Goal: Information Seeking & Learning: Learn about a topic

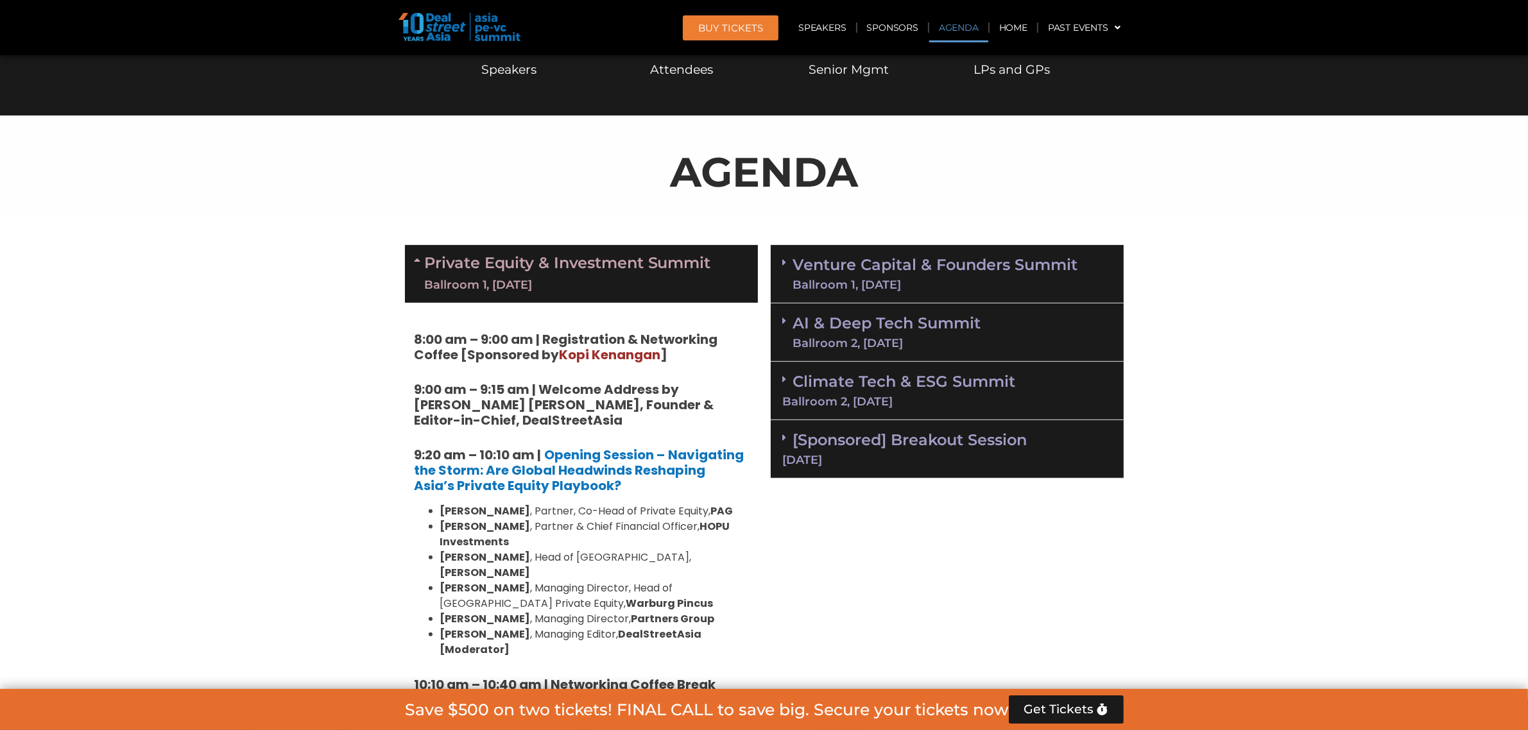
scroll to position [642, 0]
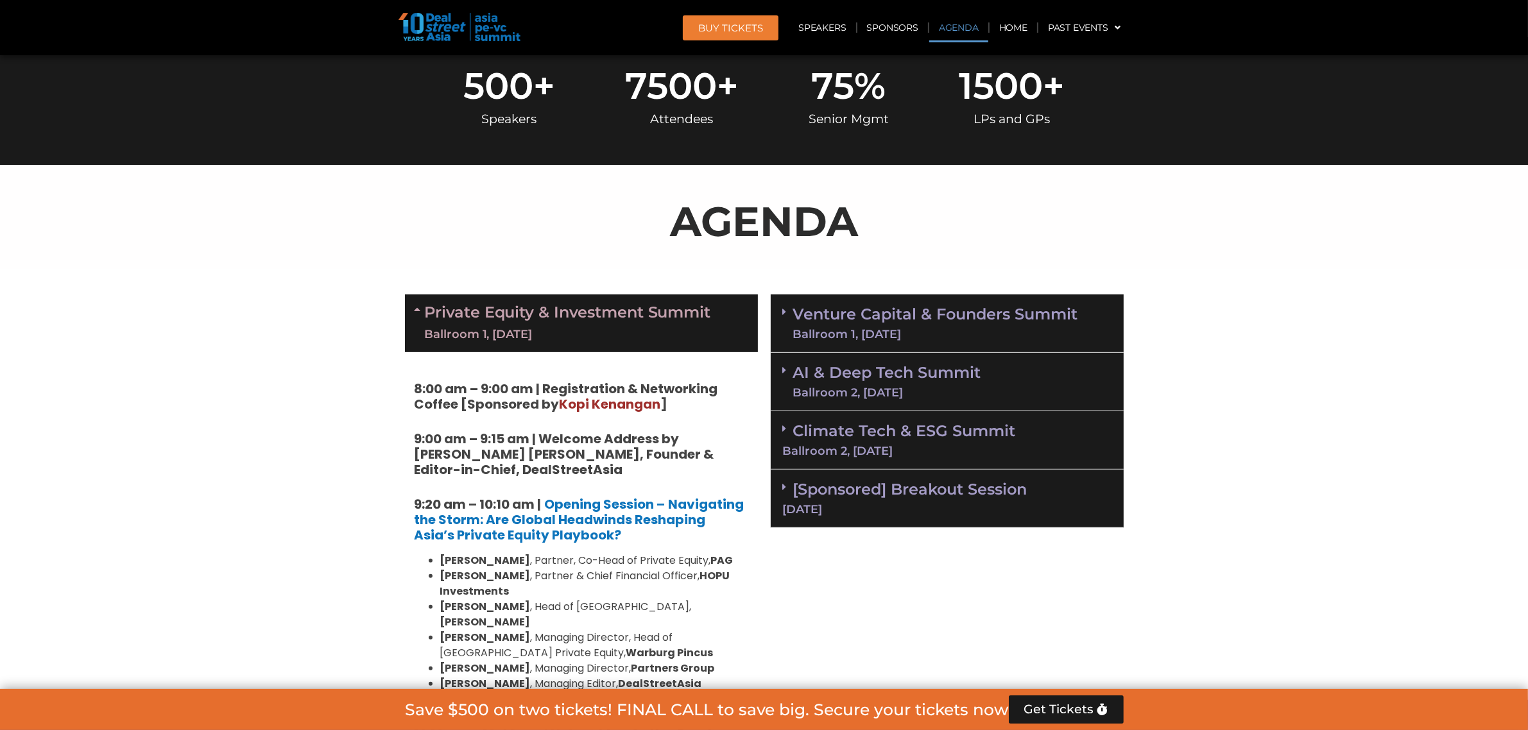
scroll to position [561, 0]
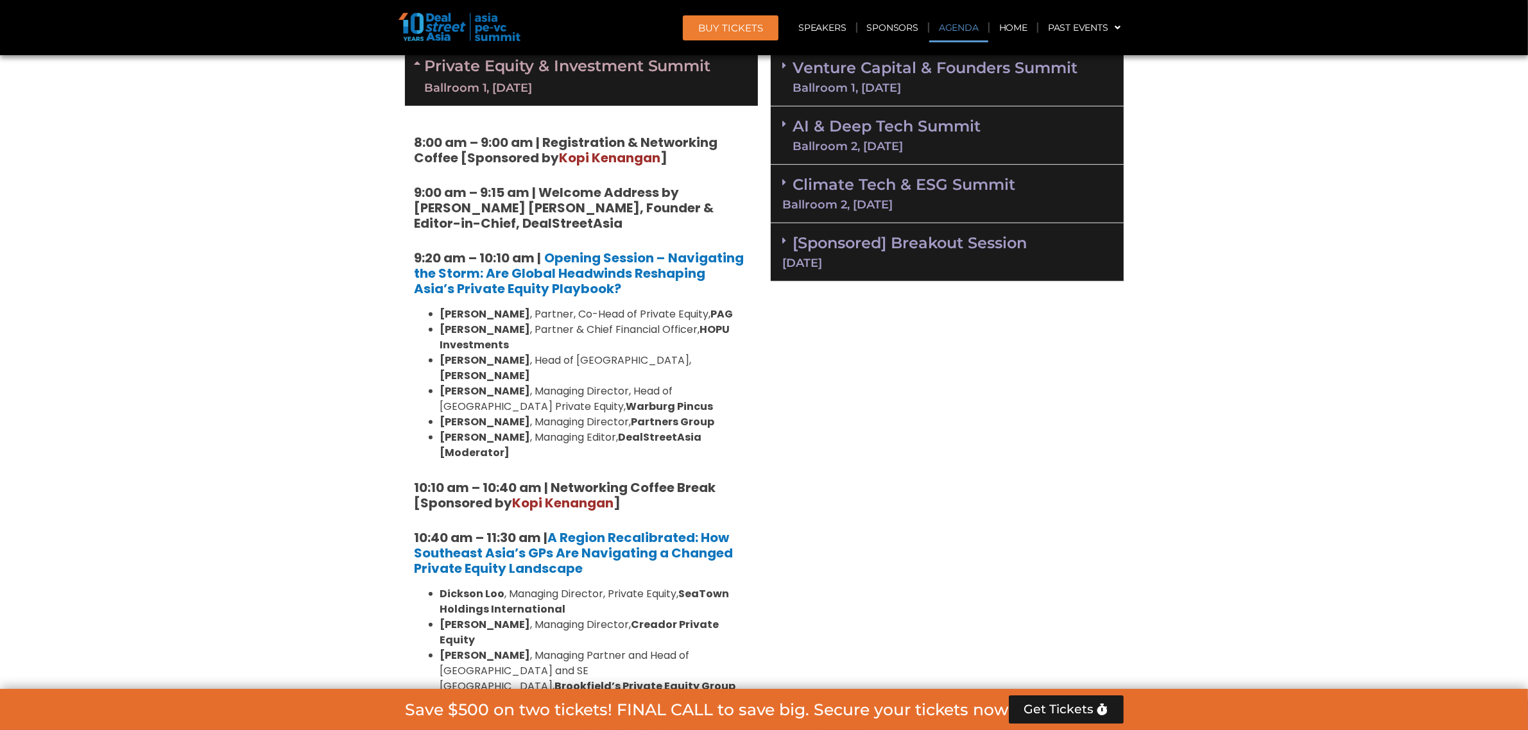
scroll to position [722, 0]
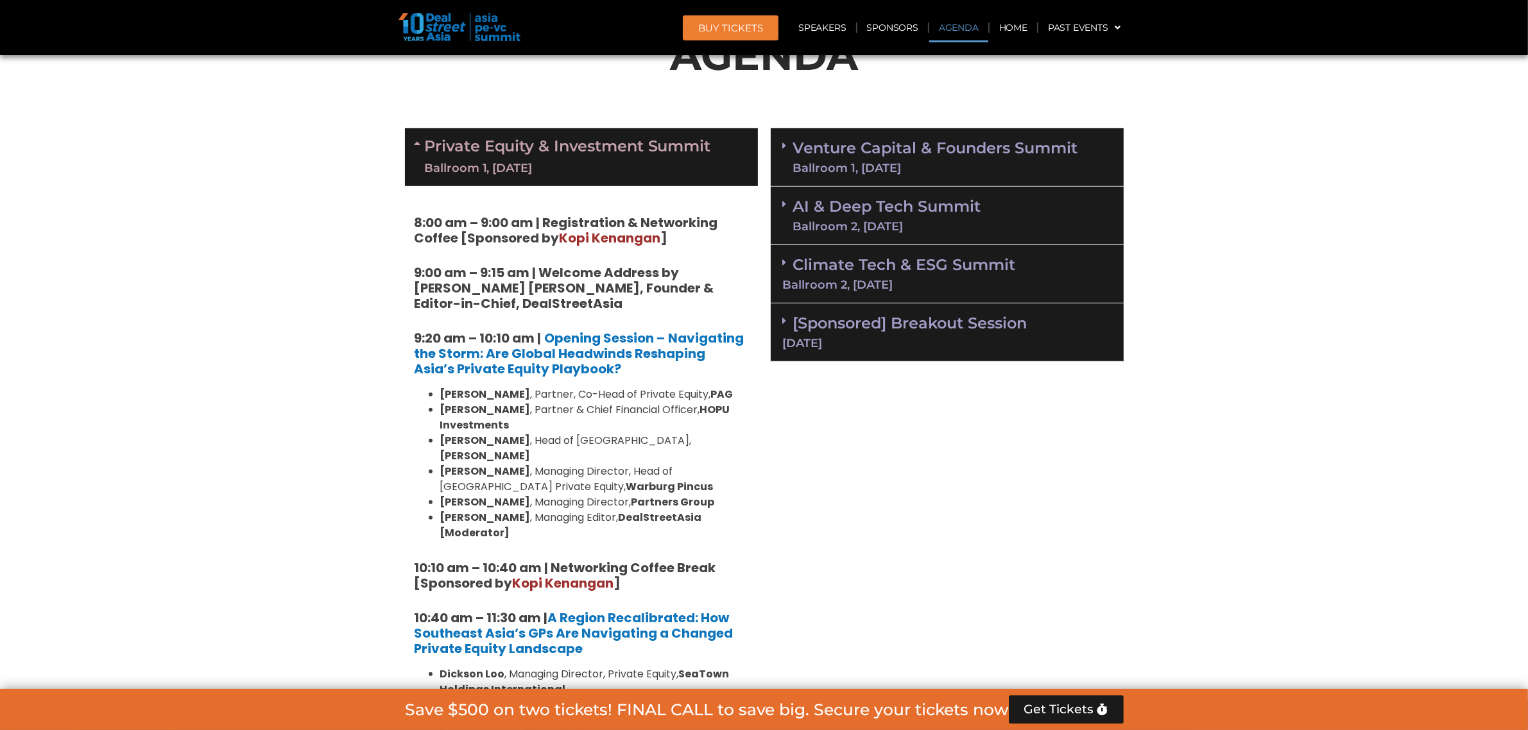
click at [812, 328] on link "[Sponsored] Breakout Session [DATE]" at bounding box center [947, 331] width 329 height 35
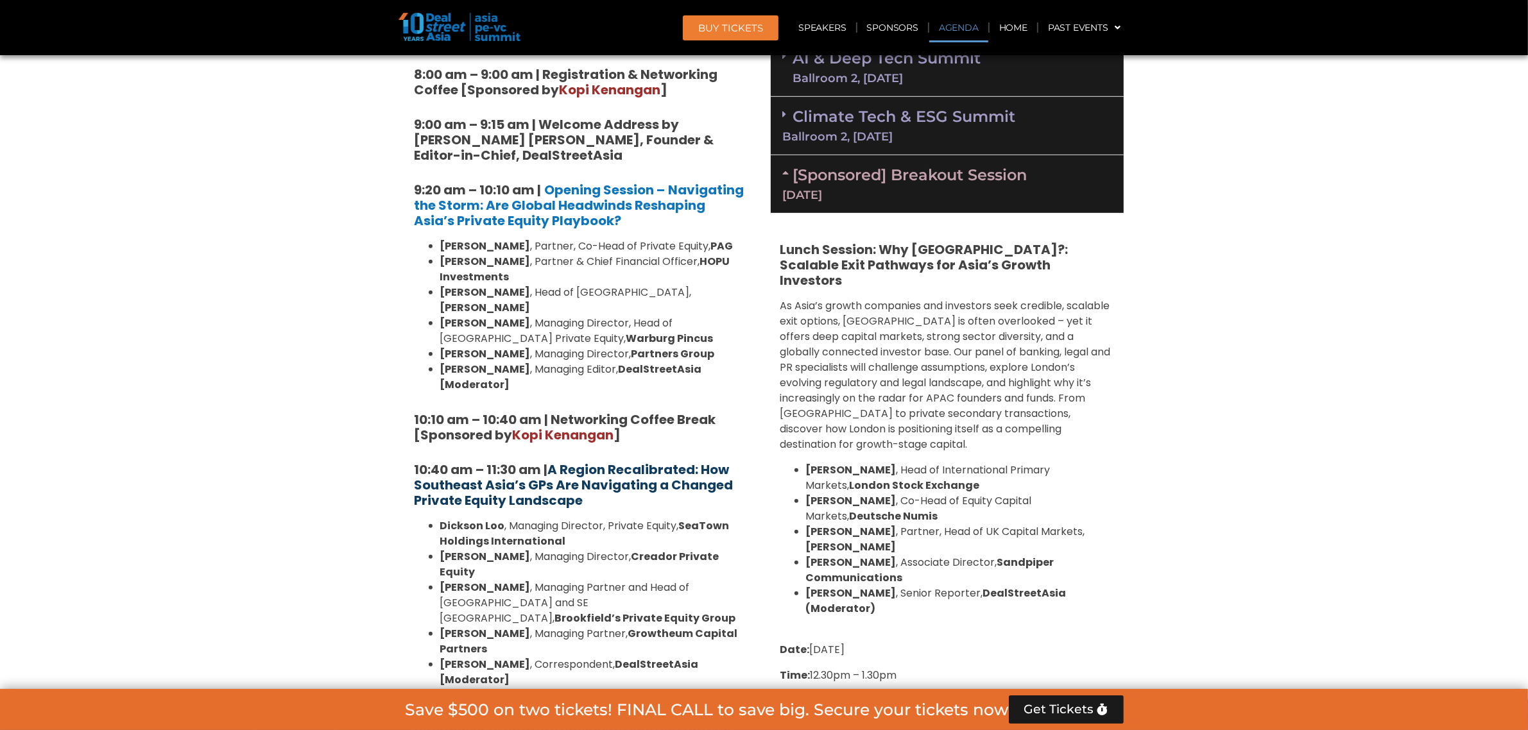
scroll to position [882, 0]
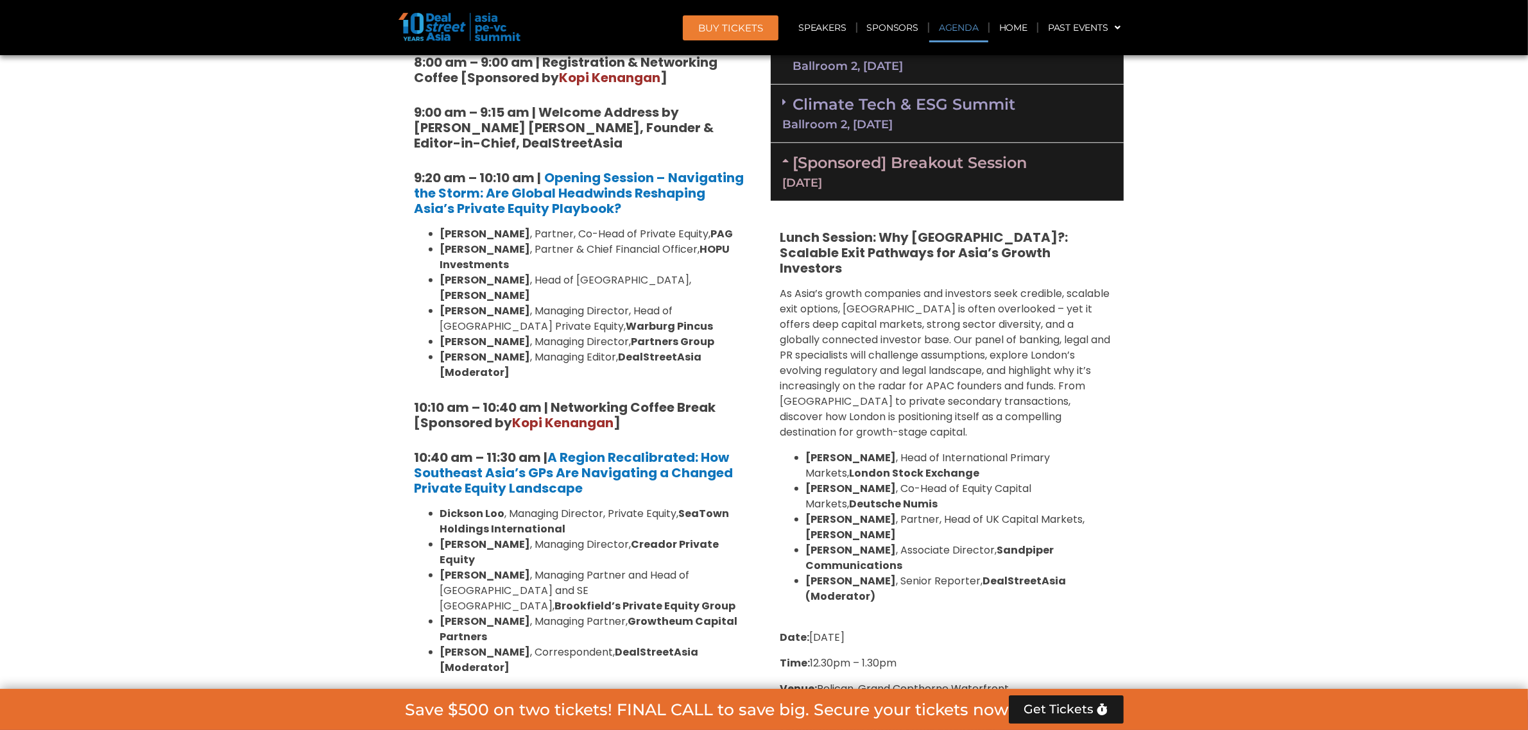
drag, startPoint x: 1085, startPoint y: 415, endPoint x: 1095, endPoint y: 416, distance: 10.3
click at [1088, 415] on p "As Asia’s growth companies and investors seek credible, scalable exit options, …" at bounding box center [947, 363] width 334 height 154
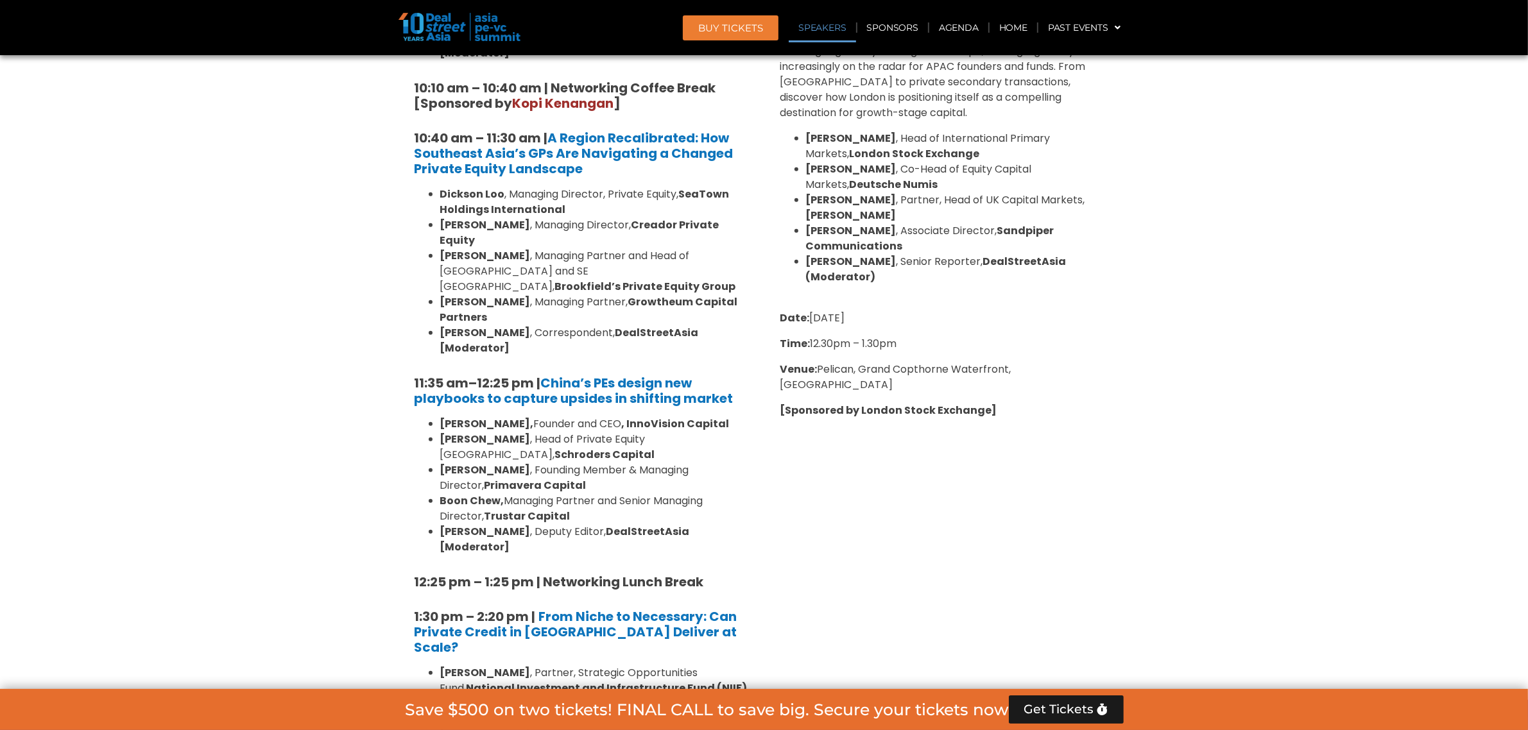
scroll to position [1203, 0]
drag, startPoint x: 1096, startPoint y: 395, endPoint x: 1100, endPoint y: 382, distance: 14.2
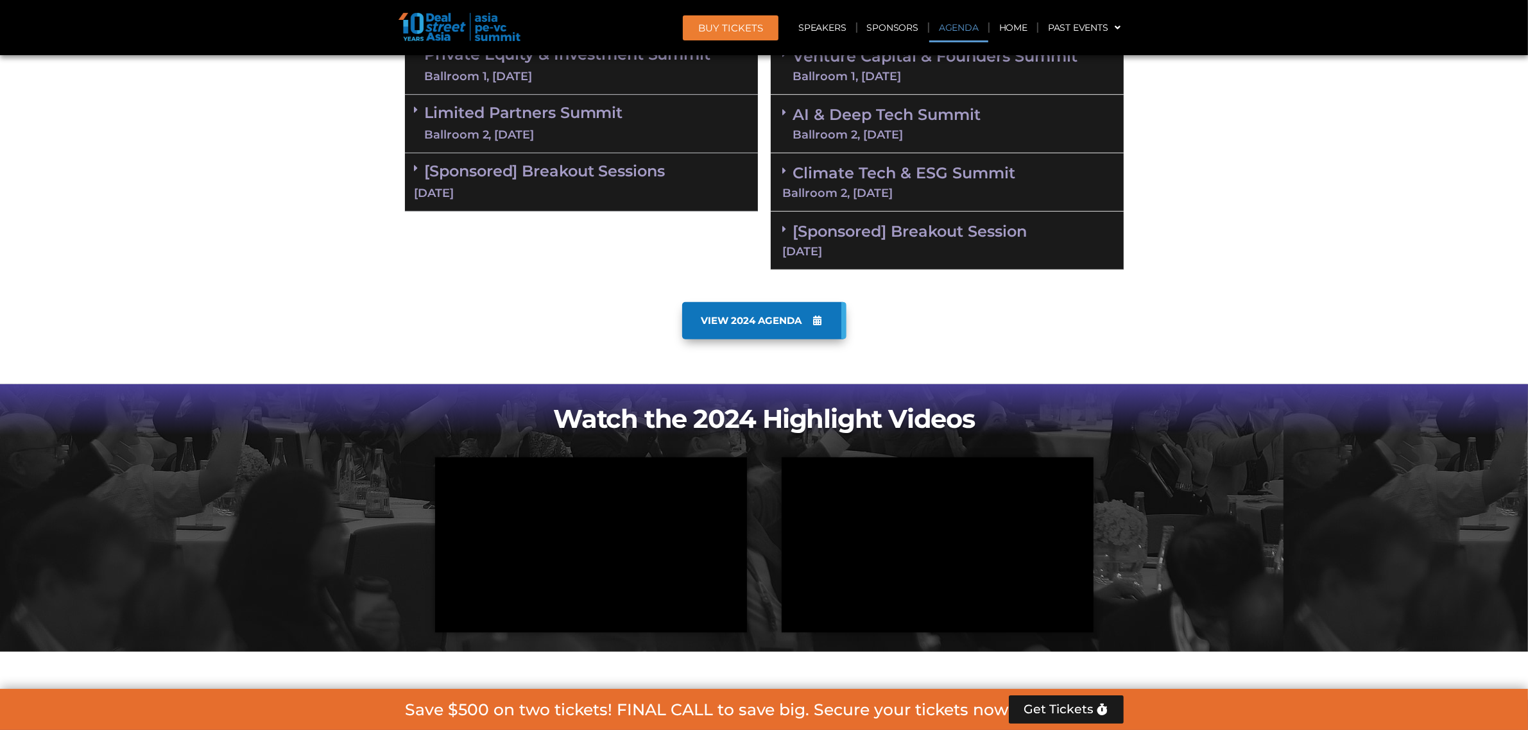
scroll to position [882, 0]
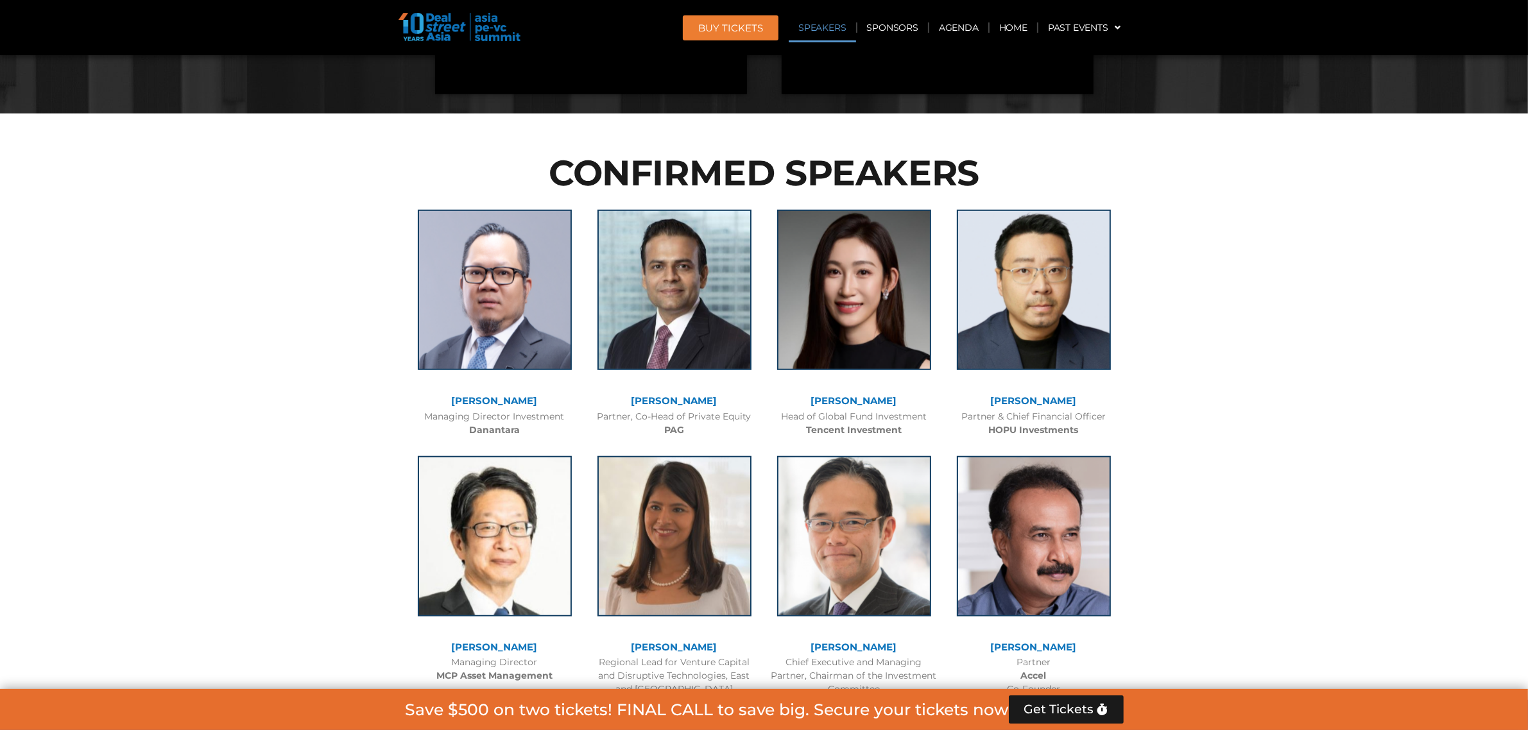
scroll to position [1524, 0]
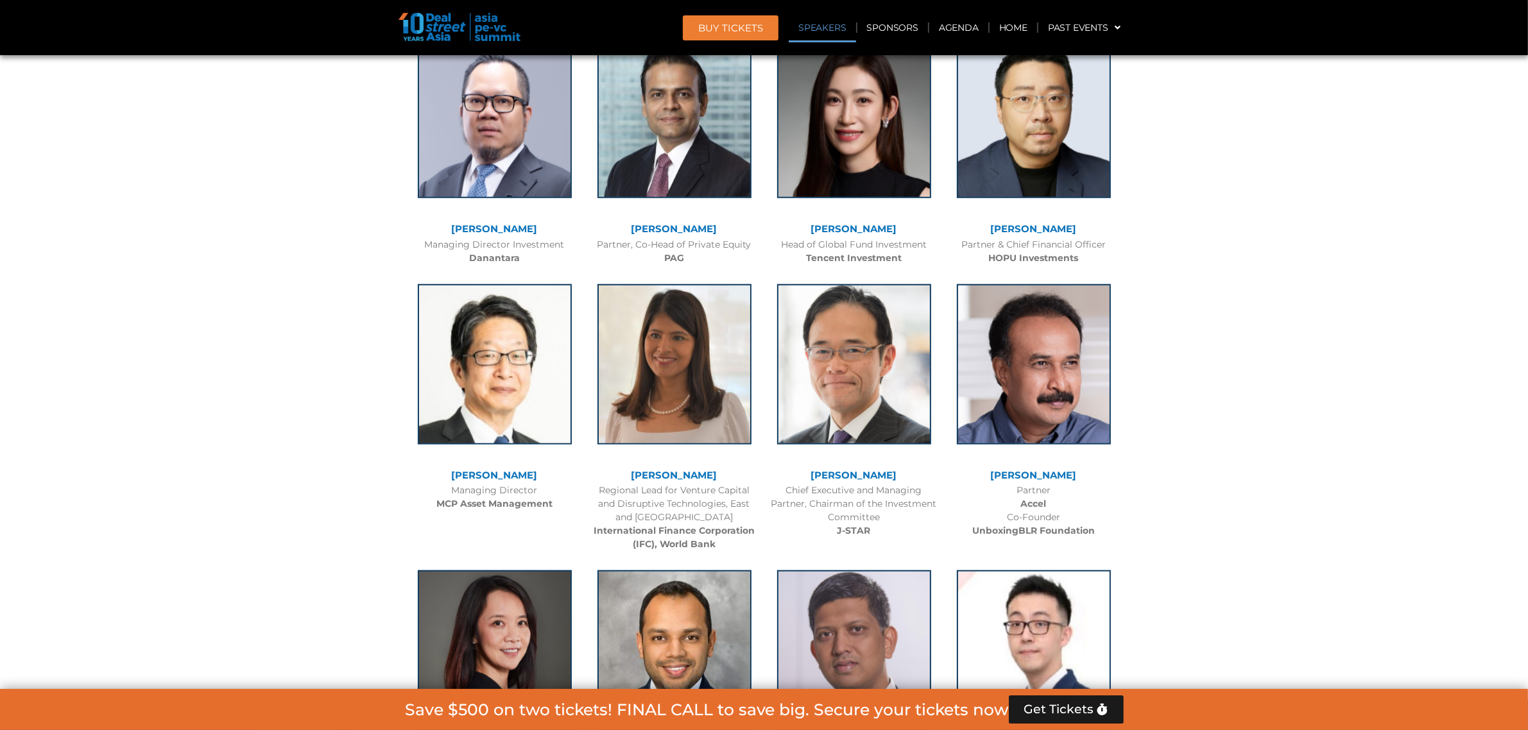
click at [1024, 226] on link "[PERSON_NAME]" at bounding box center [1034, 229] width 86 height 12
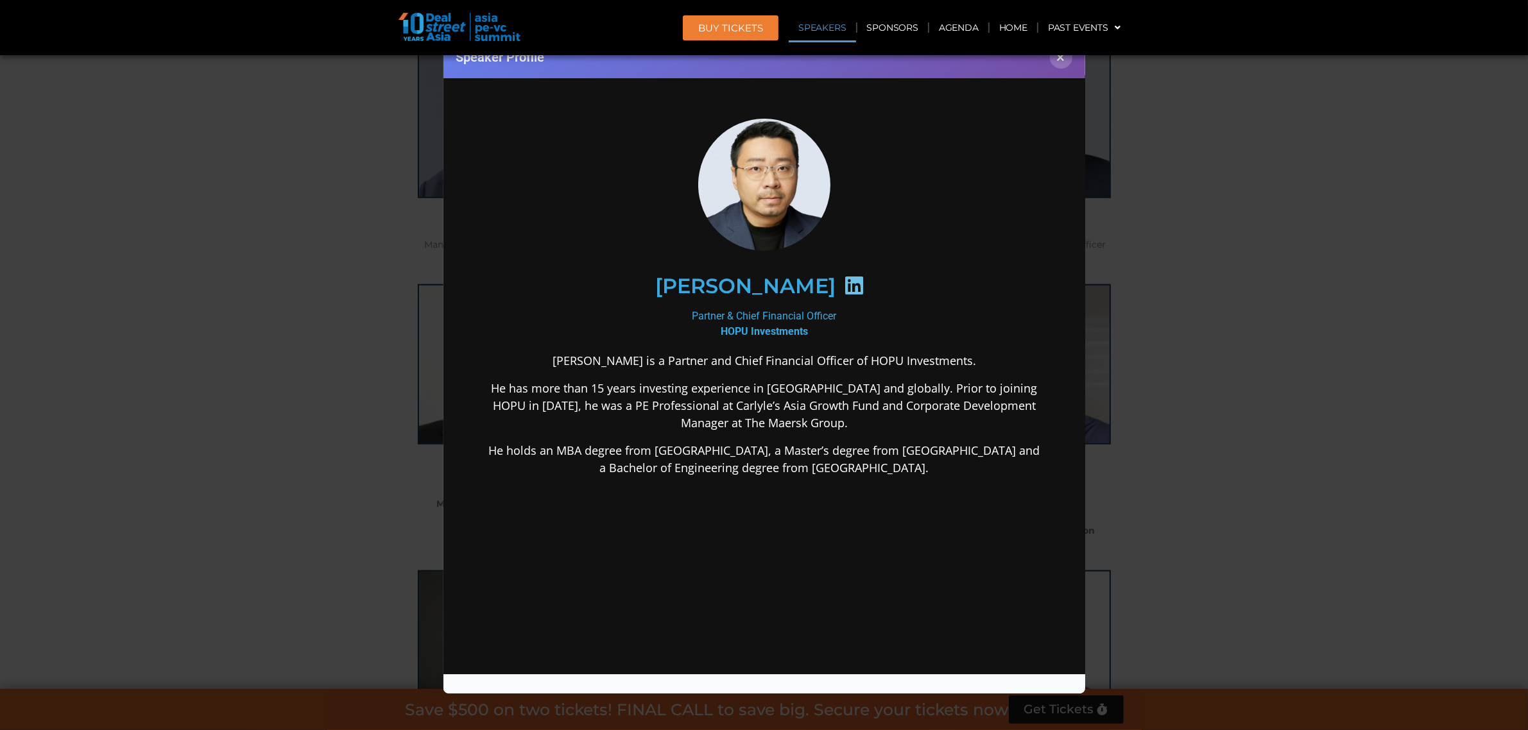
scroll to position [0, 0]
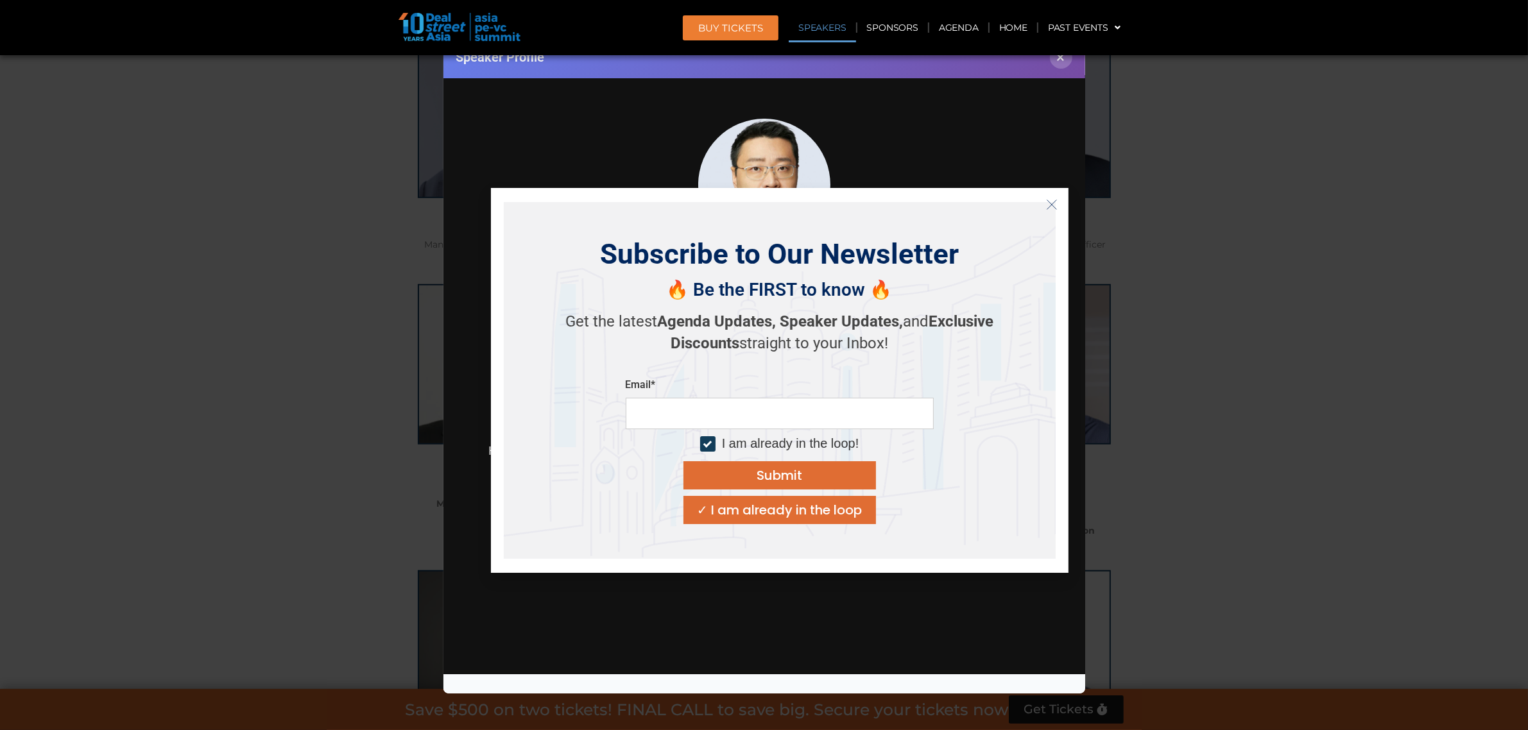
click at [1055, 201] on icon "Close" at bounding box center [1052, 205] width 12 height 12
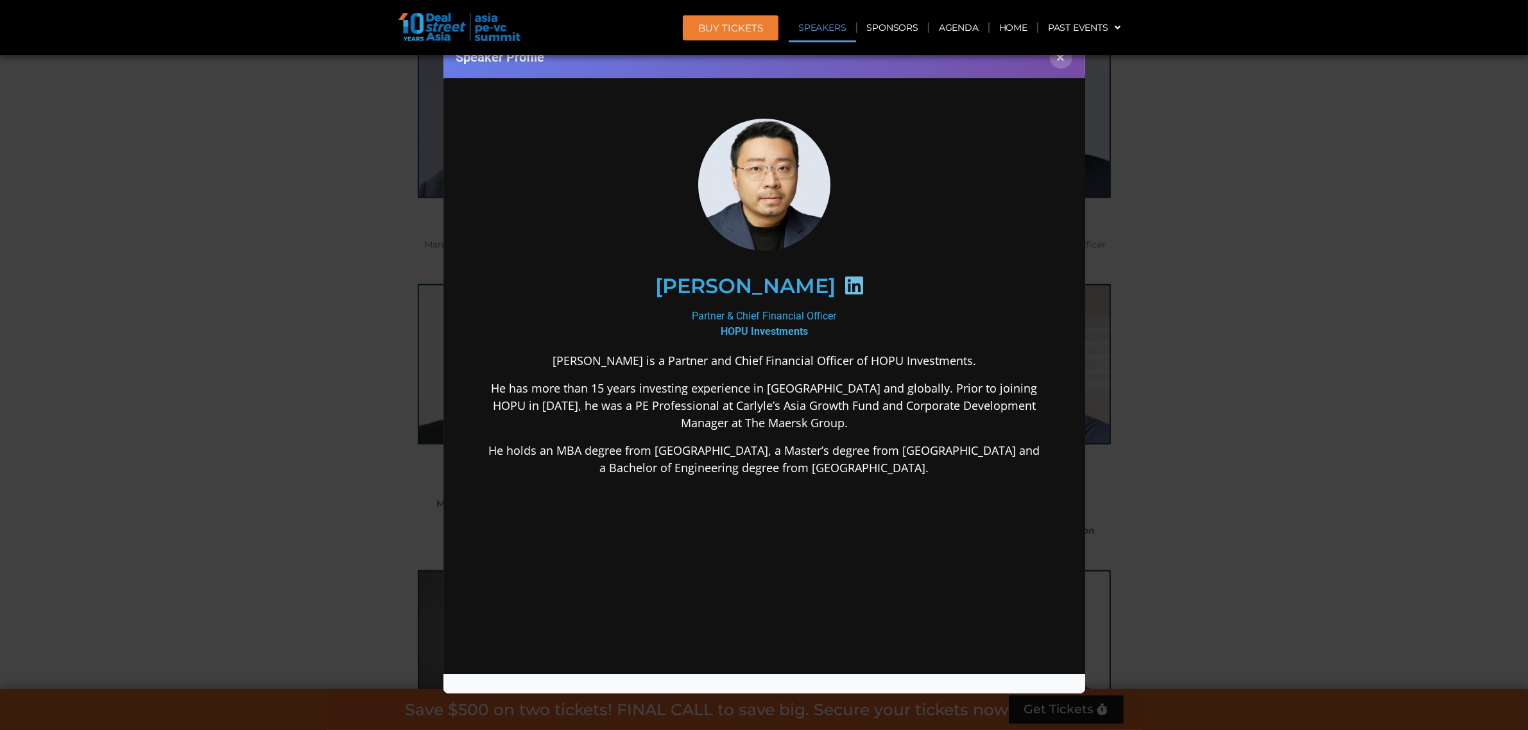
click at [294, 443] on div "Speaker Profile ×" at bounding box center [764, 365] width 1528 height 730
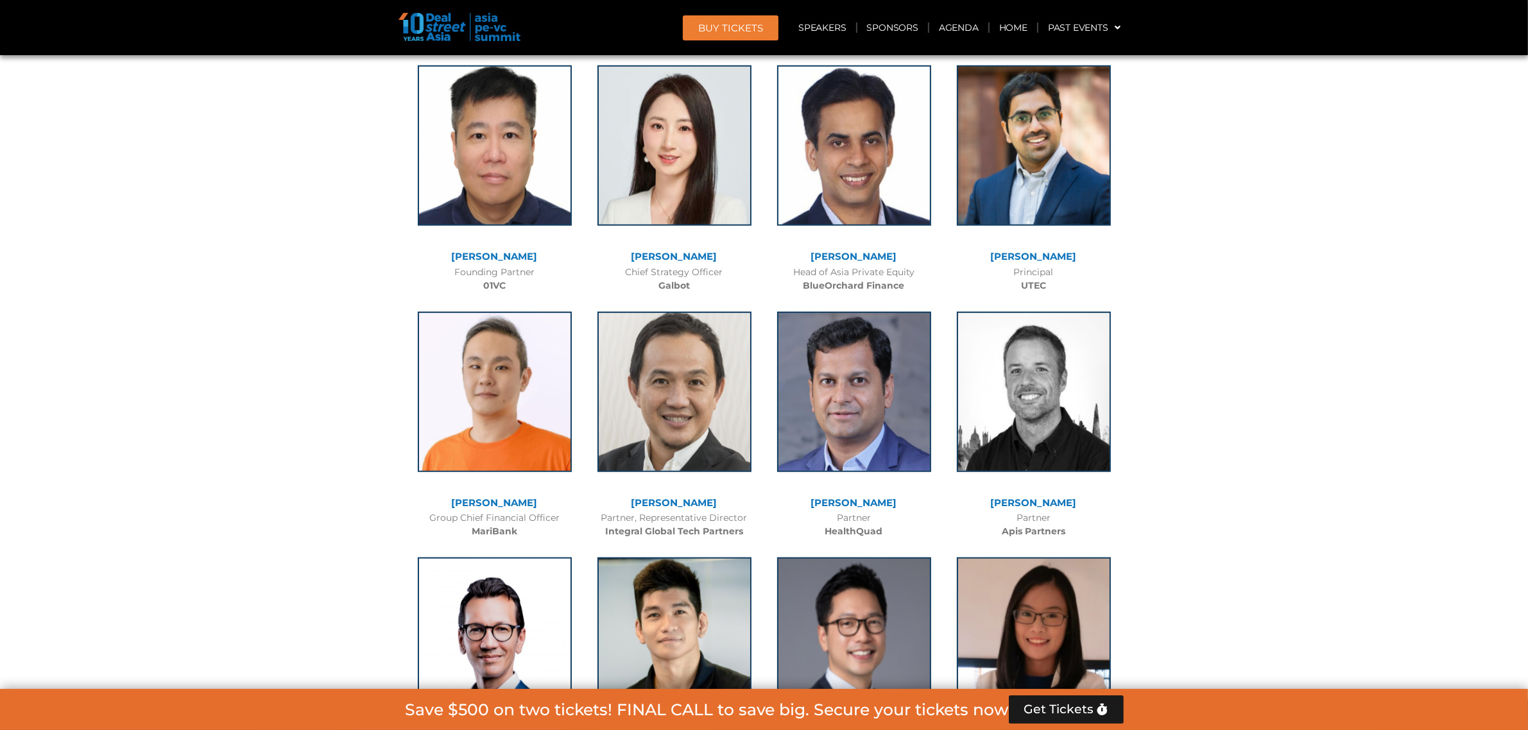
scroll to position [7780, 0]
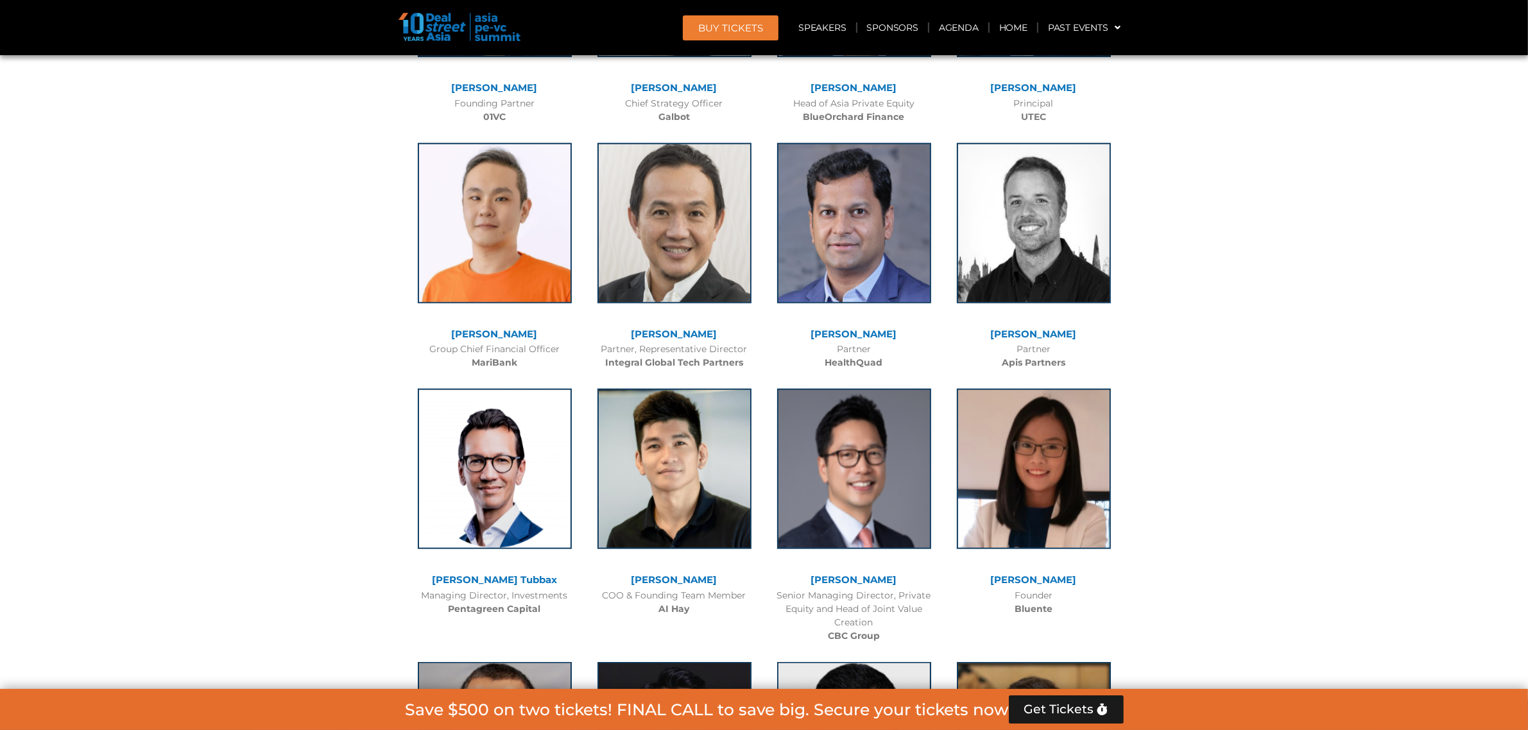
click at [674, 574] on link "[PERSON_NAME]" at bounding box center [674, 580] width 86 height 12
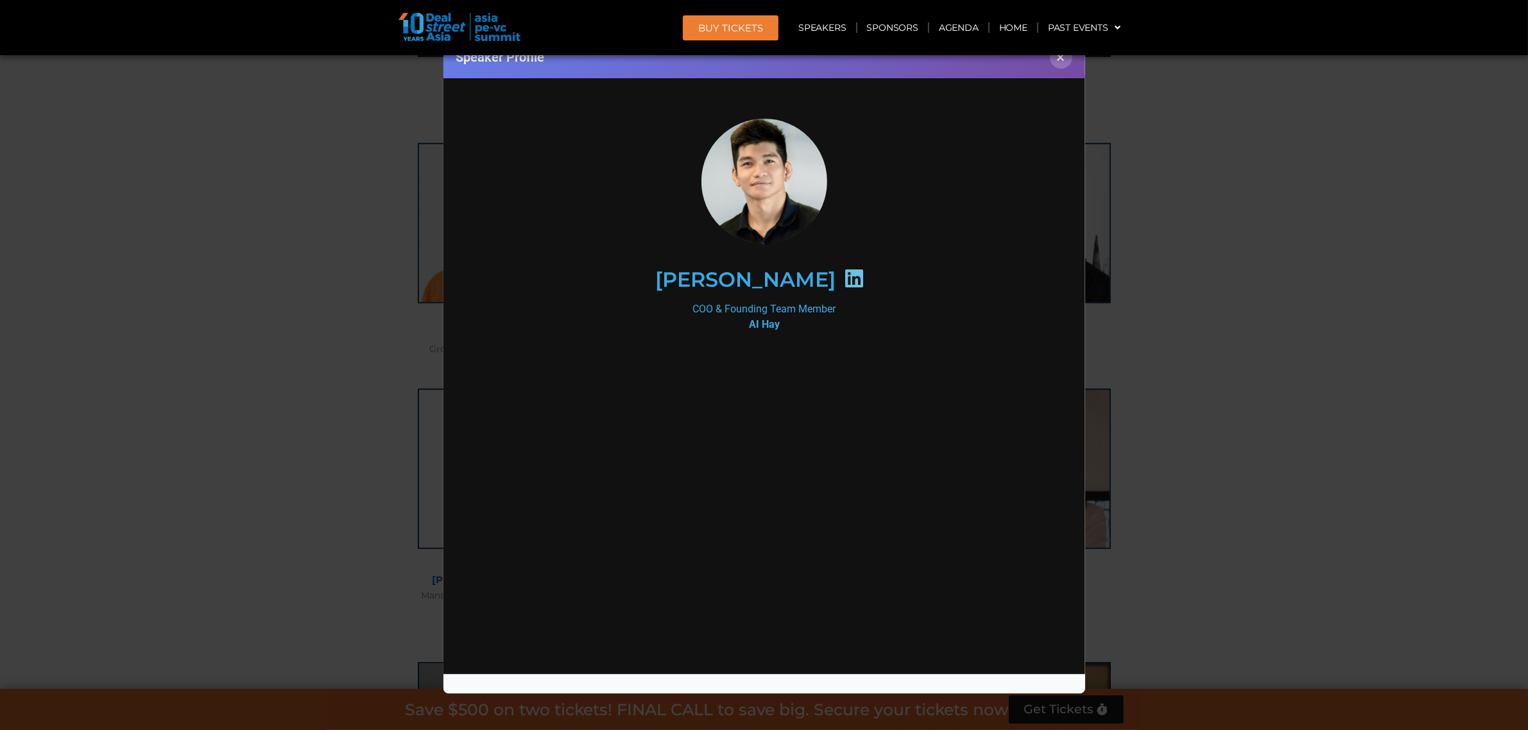
scroll to position [0, 0]
drag, startPoint x: 1326, startPoint y: 355, endPoint x: 691, endPoint y: 468, distance: 645.3
click at [1324, 358] on div "Speaker Profile ×" at bounding box center [764, 365] width 1528 height 730
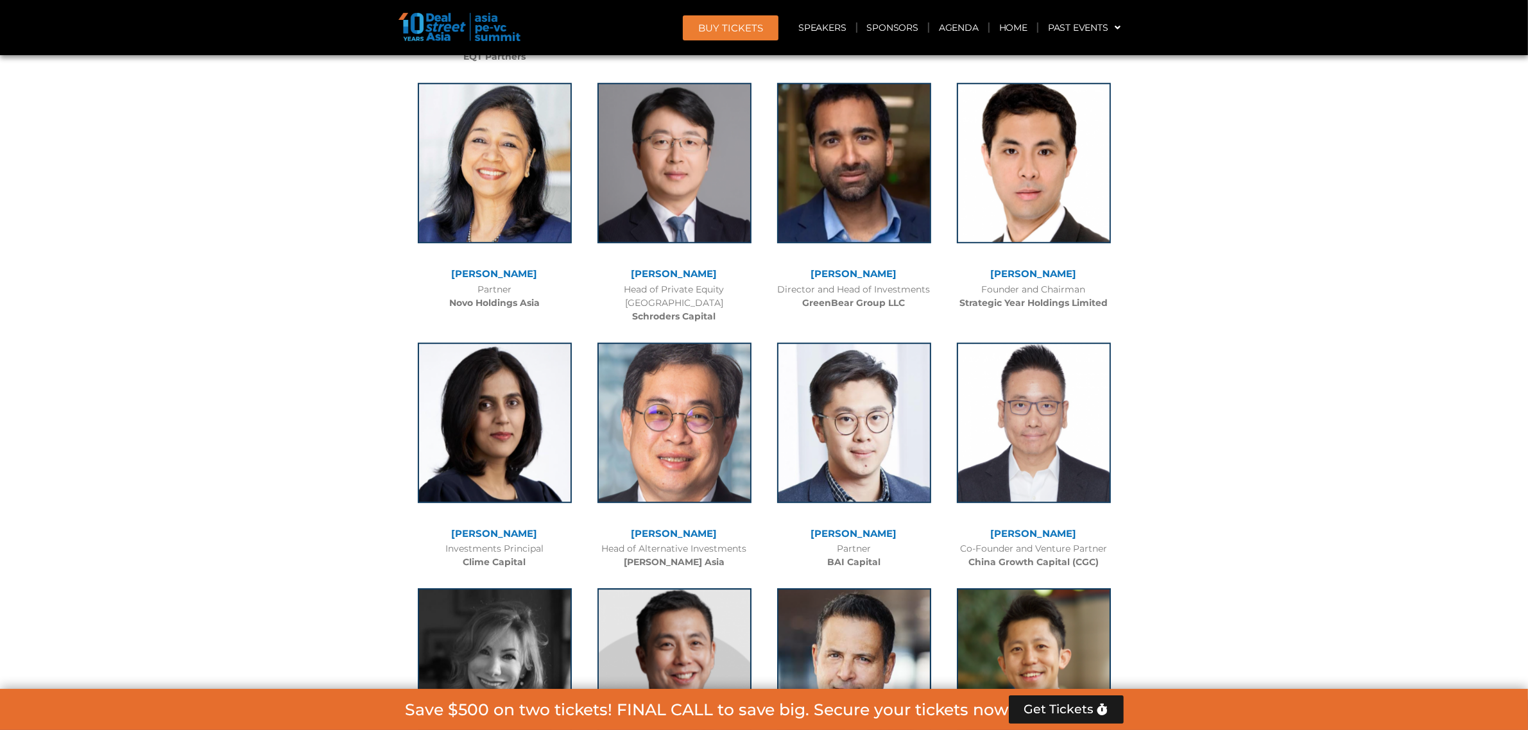
scroll to position [4652, 0]
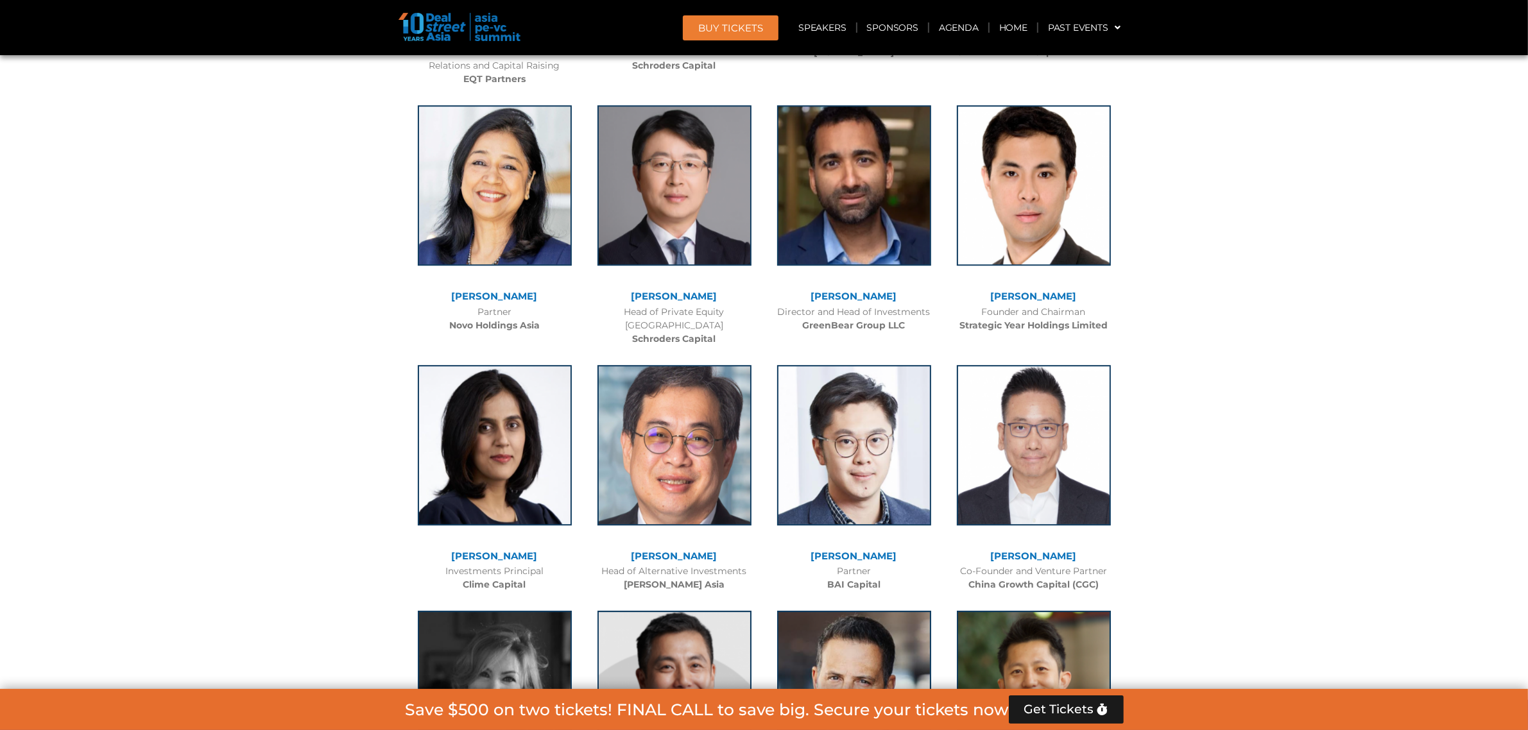
click at [669, 290] on link "[PERSON_NAME]" at bounding box center [674, 296] width 86 height 12
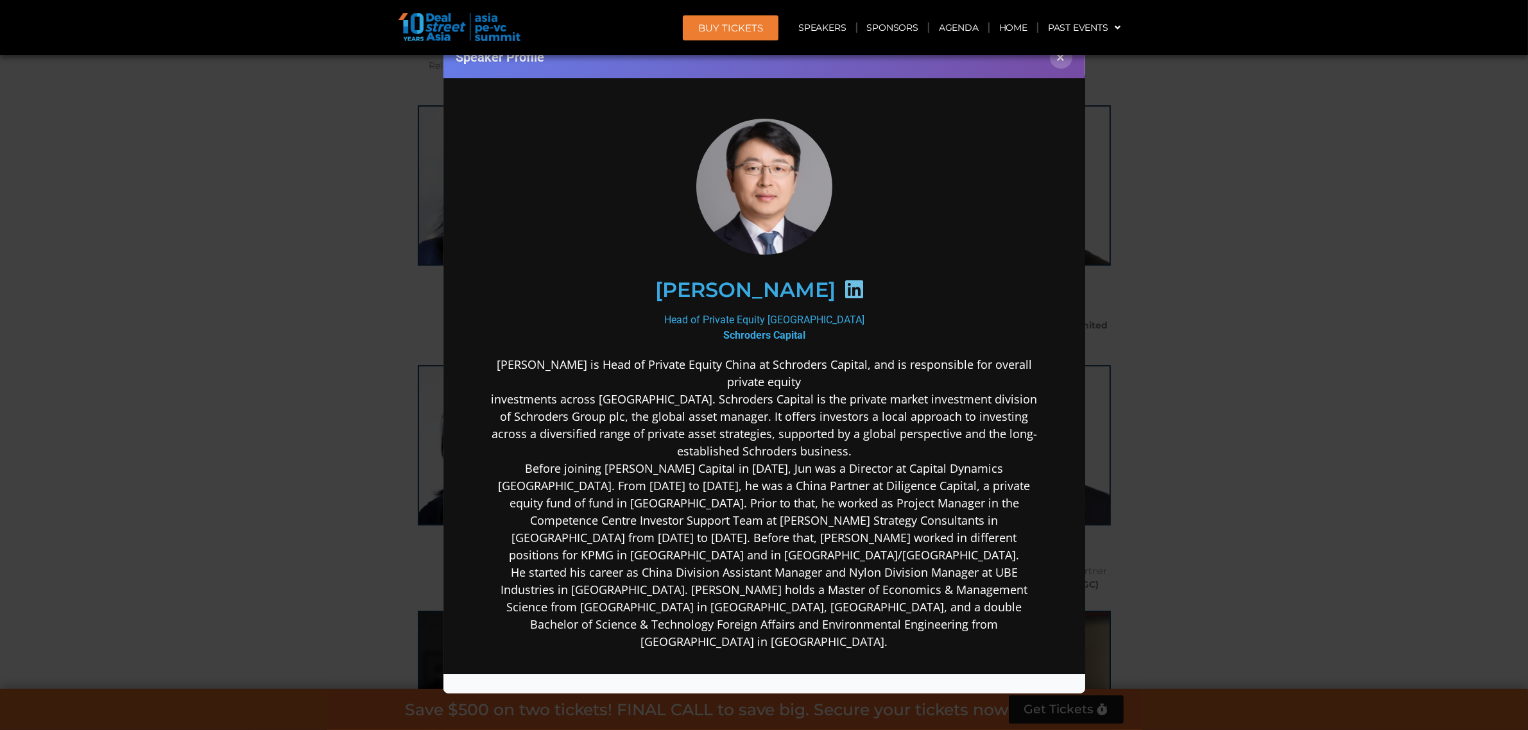
scroll to position [0, 0]
click at [673, 446] on p "Jun Qian is Head of Private Equity China at Schroders Capital, and is responsib…" at bounding box center [763, 502] width 554 height 294
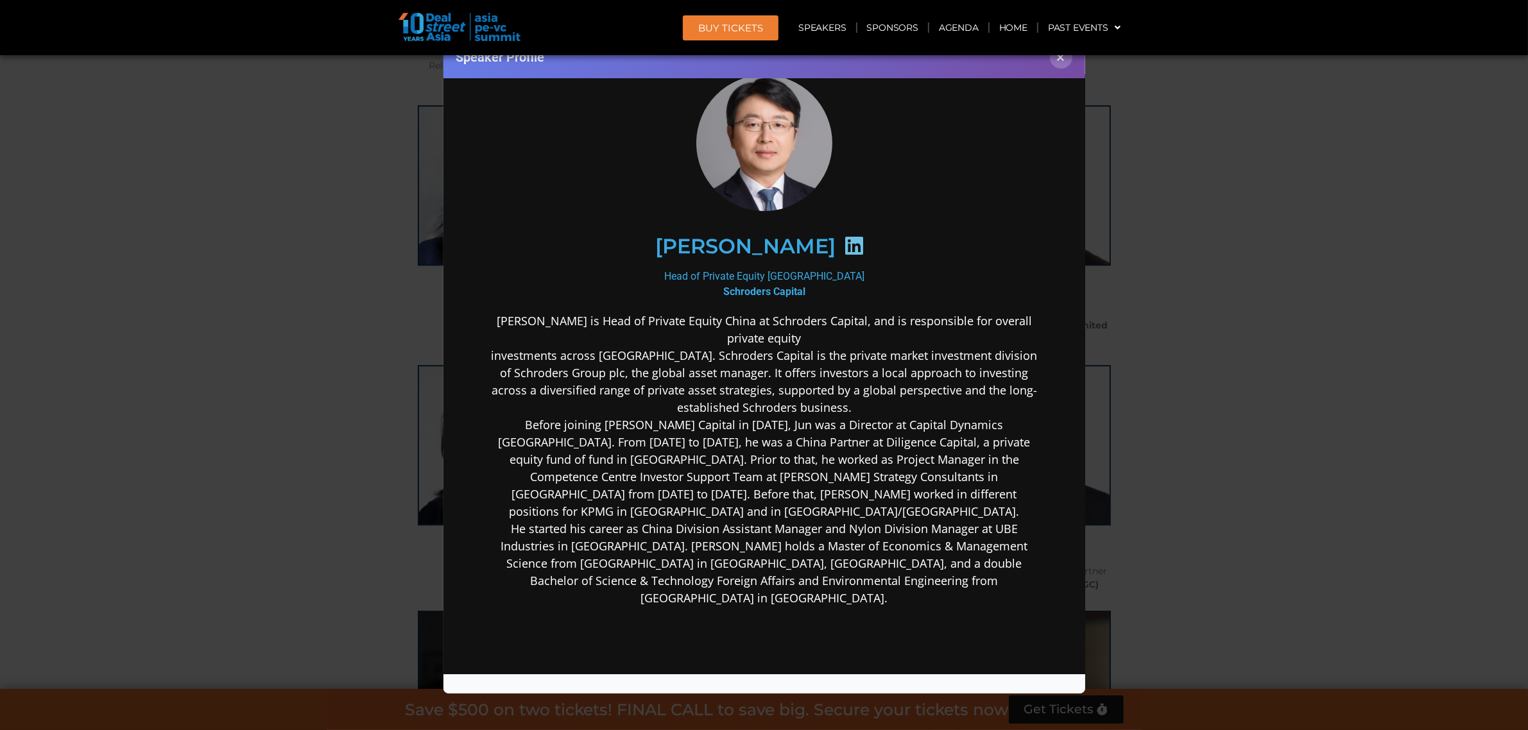
scroll to position [24, 0]
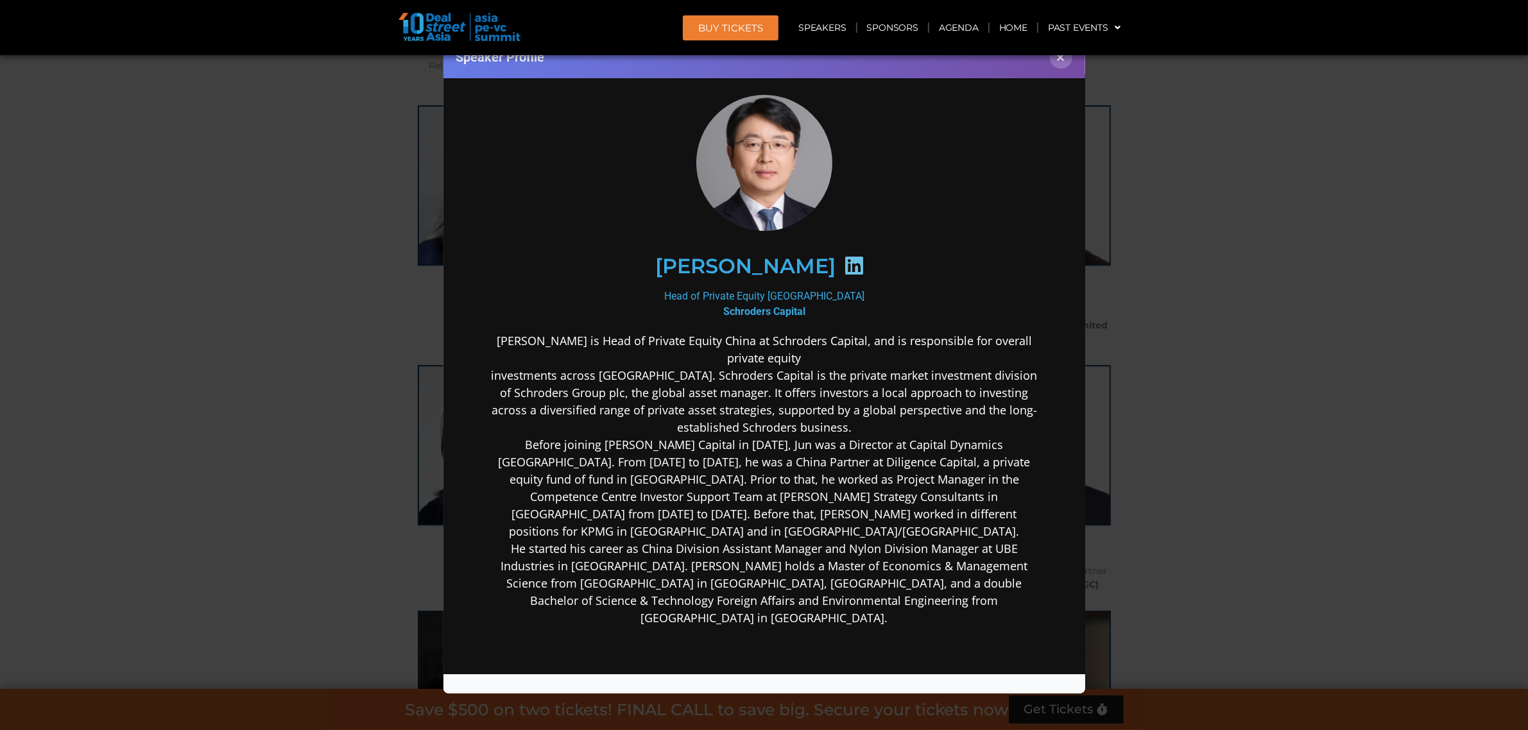
click at [78, 434] on div "Speaker Profile ×" at bounding box center [764, 365] width 1528 height 730
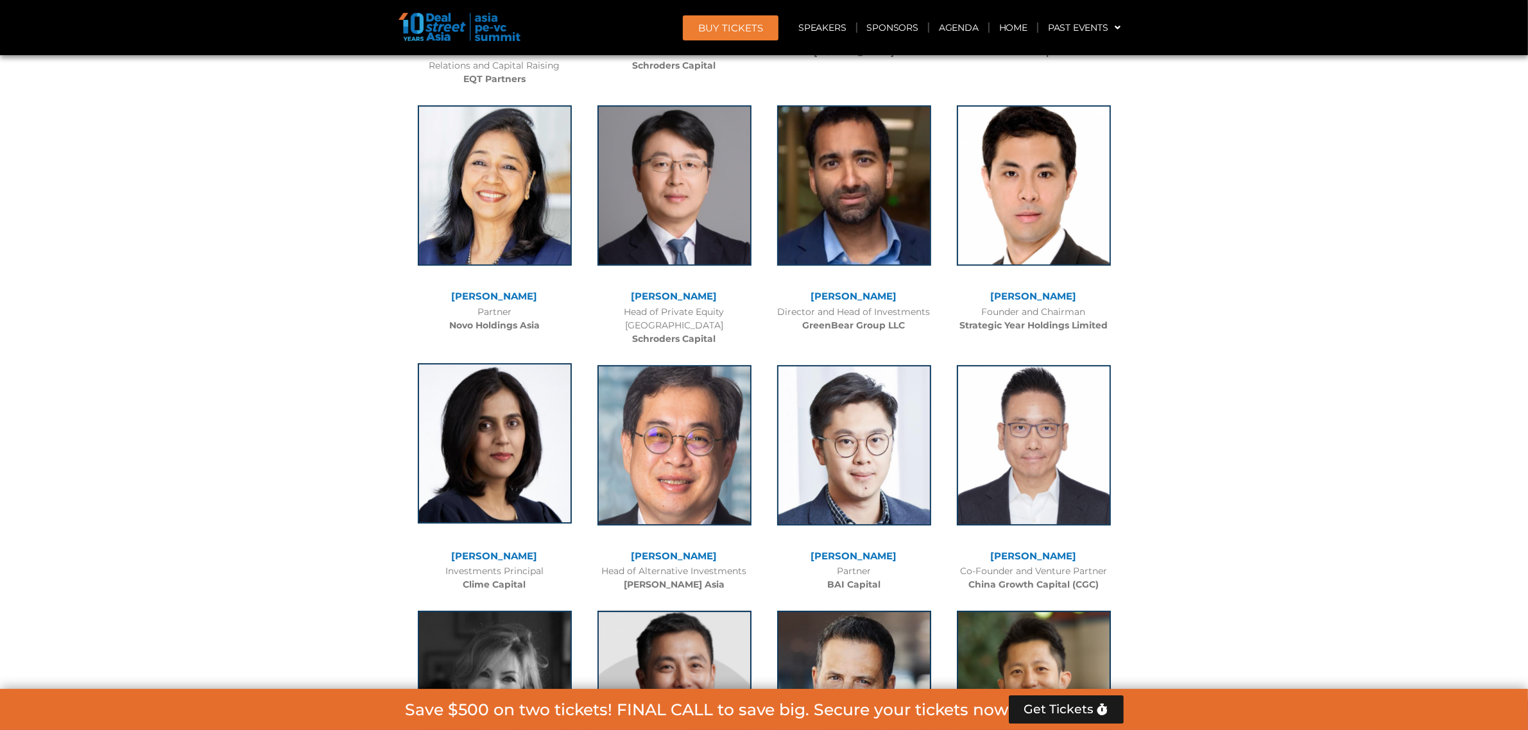
click at [466, 392] on img at bounding box center [495, 443] width 154 height 160
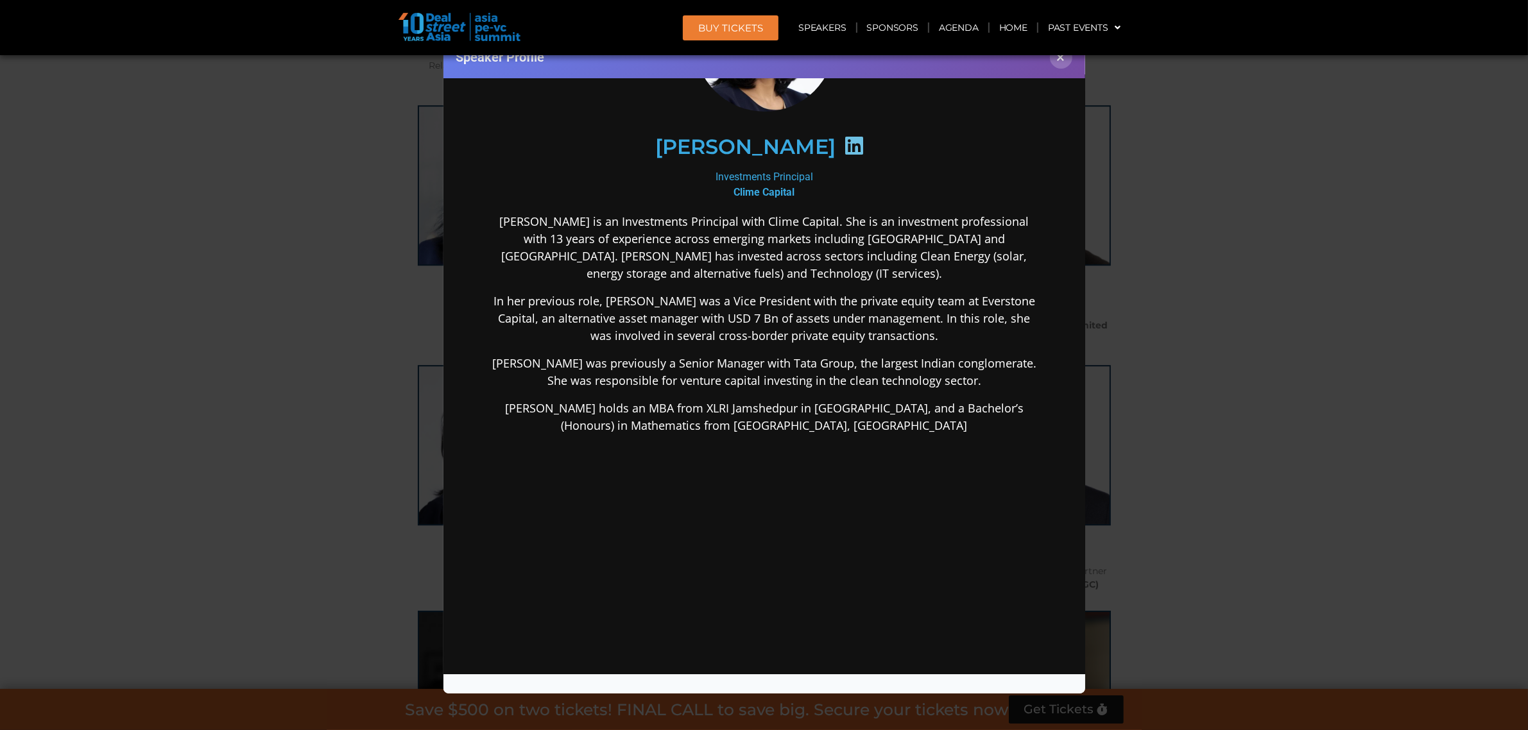
scroll to position [149, 0]
click at [232, 342] on div "Speaker Profile ×" at bounding box center [764, 365] width 1528 height 730
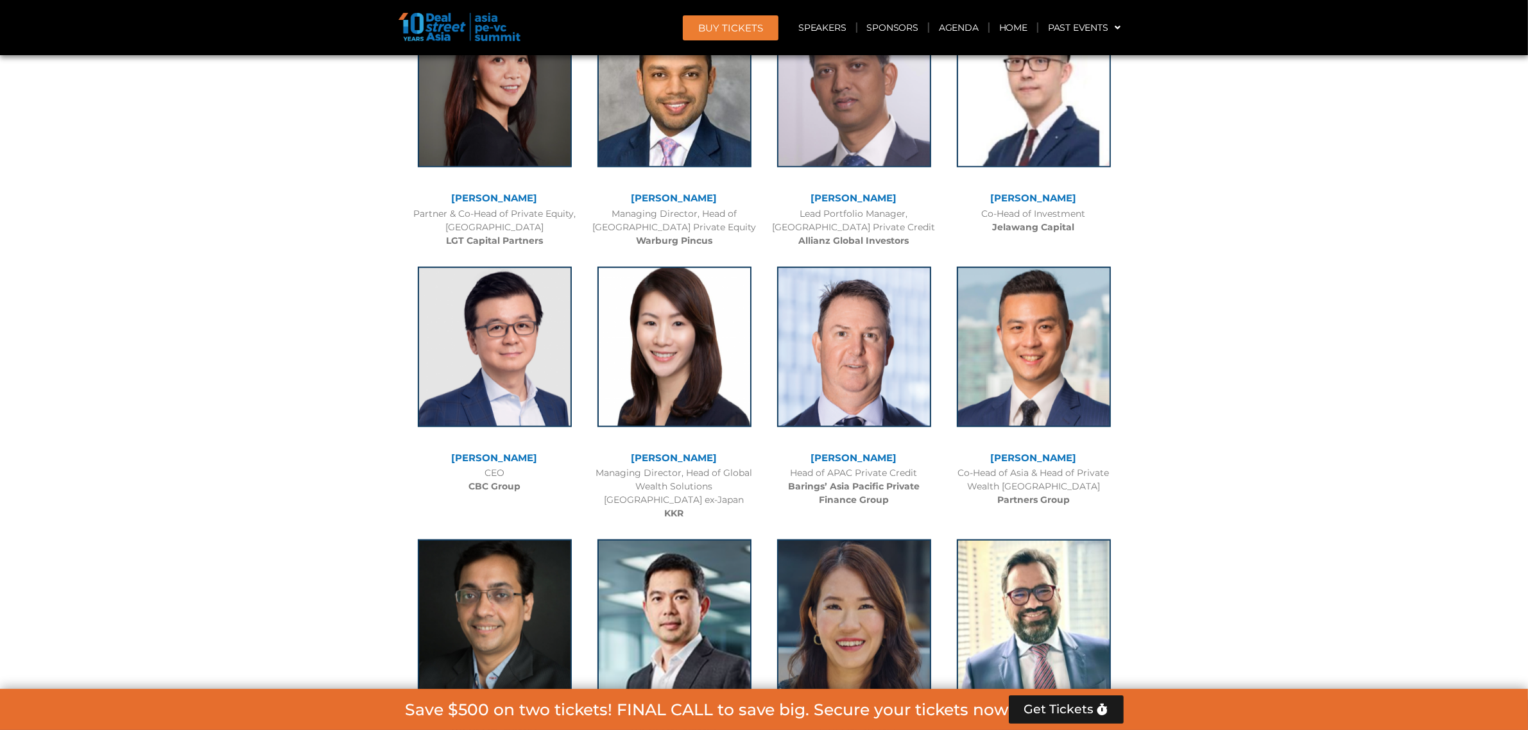
scroll to position [2085, 0]
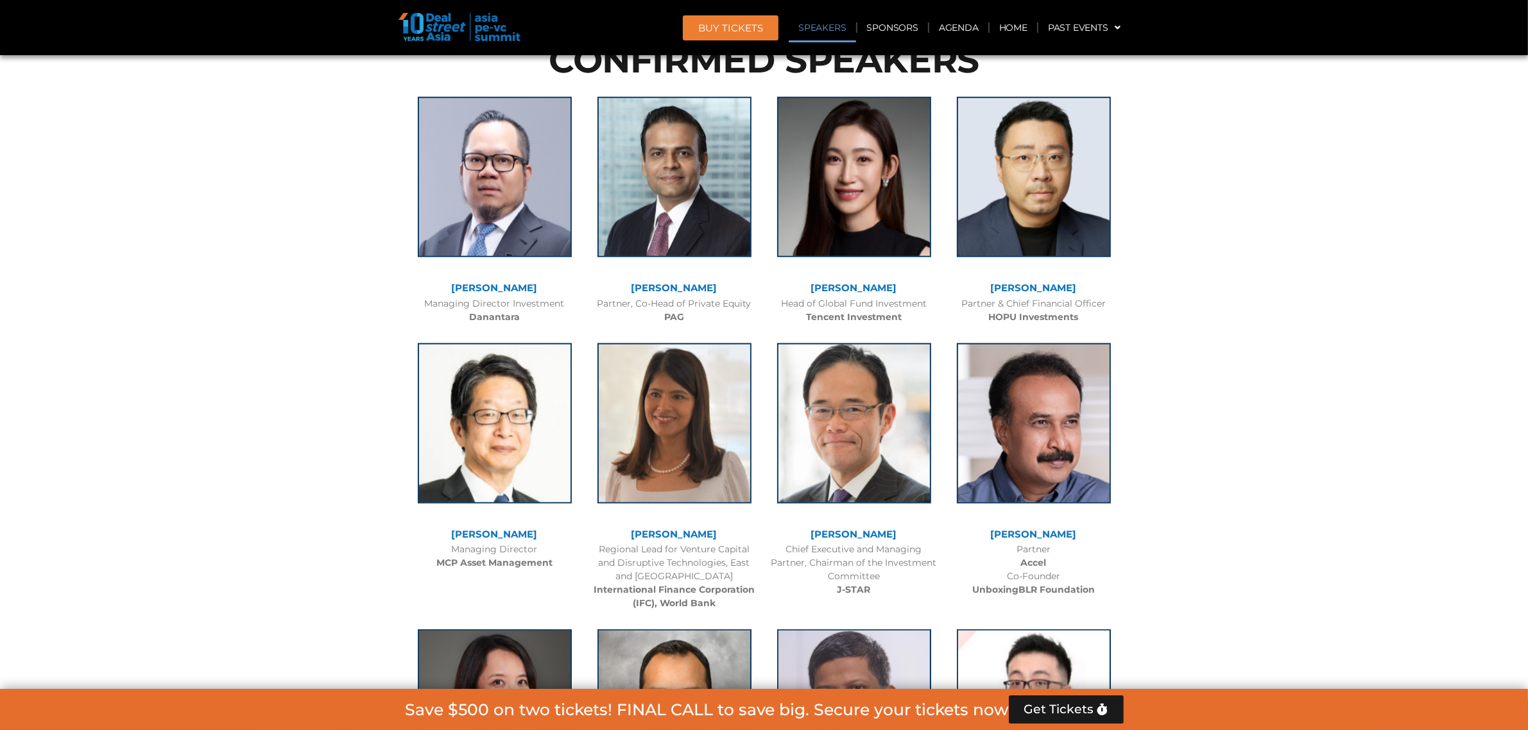
scroll to position [1444, 0]
